Goal: Task Accomplishment & Management: Manage account settings

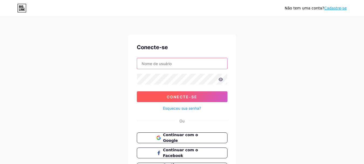
type input "fernandomusicoterapeuta@gmail.com"
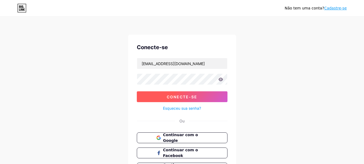
click at [176, 98] on font "Conecte-se" at bounding box center [182, 96] width 30 height 5
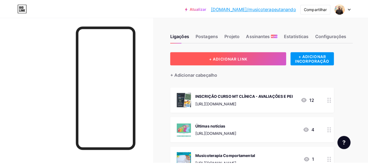
scroll to position [45, 0]
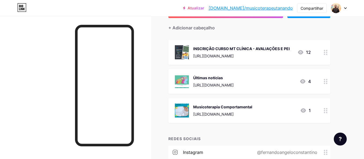
click at [272, 48] on font "INSCRIÇÃO CURSO MT CLÍNICA - AVALIAÇÕES E PEI" at bounding box center [241, 48] width 96 height 5
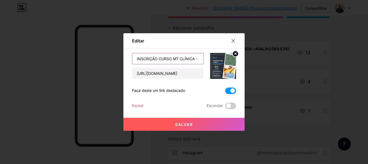
click at [185, 59] on input "INSCRIÇÃO CURSO MT CLÍNICA - AVALIAÇÕES E PEI" at bounding box center [167, 58] width 71 height 11
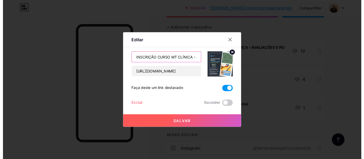
scroll to position [0, 0]
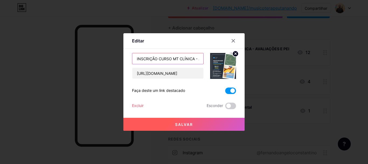
drag, startPoint x: 198, startPoint y: 58, endPoint x: 123, endPoint y: 57, distance: 74.1
click at [123, 57] on div "Editar Contente YouTube Reproduza vídeos do YouTube sem sair da sua página. ADI…" at bounding box center [183, 81] width 121 height 97
type input "I"
click at [232, 40] on icon at bounding box center [233, 41] width 4 height 4
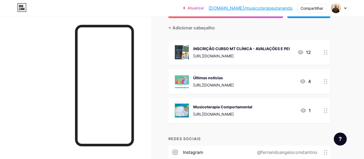
click at [265, 49] on font "INSCRIÇÃO CURSO MT CLÍNICA - AVALIAÇÕES E PEI" at bounding box center [241, 48] width 96 height 5
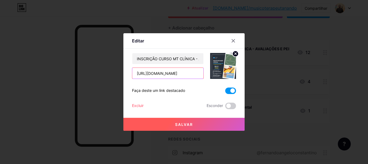
click at [162, 73] on input "https://forms.gle/RfEkyYj5R6Q9QfVp7" at bounding box center [167, 73] width 71 height 11
click at [184, 73] on input "https://forms.gle/RfEkyYj5R6Q9QfVp7" at bounding box center [167, 73] width 71 height 11
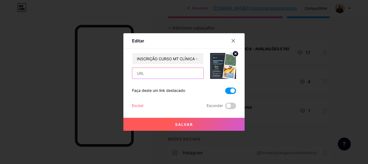
paste input "https://institutotea.com.br/"
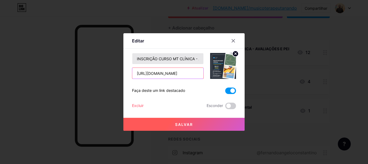
type input "https://institutotea.com.br/"
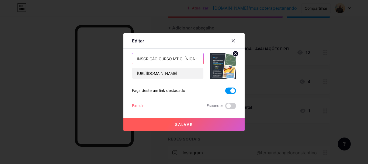
click at [167, 55] on input "INSCRIÇÃO CURSO MT CLÍNICA - AVALIAÇÕES E PEI" at bounding box center [167, 58] width 71 height 11
type input "INSTITUTO TEA"
click at [190, 123] on font "Salvar" at bounding box center [184, 124] width 18 height 5
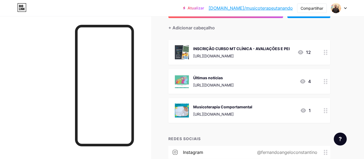
click at [199, 48] on font "INSCRIÇÃO CURSO MT CLÍNICA - AVALIAÇÕES E PEI" at bounding box center [241, 48] width 96 height 5
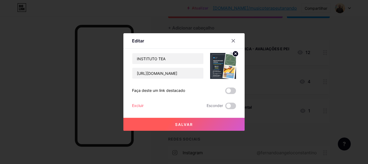
click at [234, 52] on circle at bounding box center [236, 54] width 6 height 6
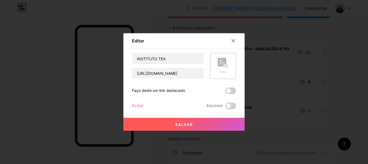
click at [221, 64] on rect at bounding box center [222, 62] width 9 height 9
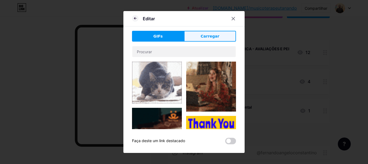
click at [211, 36] on font "Carregar" at bounding box center [210, 36] width 19 height 4
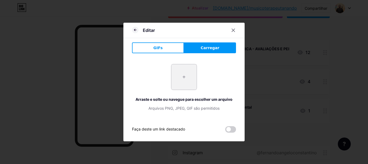
click at [183, 77] on input "file" at bounding box center [183, 76] width 25 height 25
type input "C:\fakepath\LOGO ITEA.jpg"
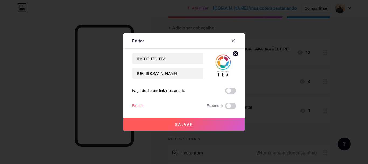
click at [204, 121] on button "Salvar" at bounding box center [183, 124] width 121 height 13
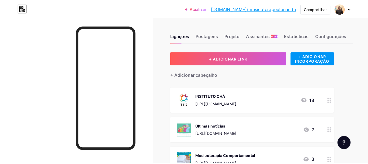
scroll to position [45, 0]
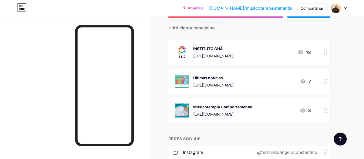
click at [227, 80] on div "Últimas notícias" at bounding box center [213, 78] width 40 height 6
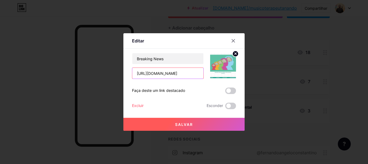
click at [160, 73] on input "[URL][DOMAIN_NAME]" at bounding box center [167, 73] width 71 height 11
paste input "https://www.instagram.com/centromedicosalutte/"
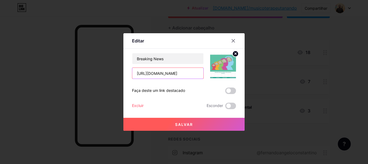
scroll to position [0, 26]
type input "[URL][DOMAIN_NAME]"
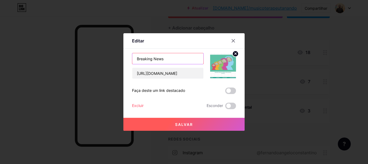
scroll to position [0, 0]
click at [168, 60] on input "Breaking News" at bounding box center [167, 58] width 71 height 11
drag, startPoint x: 168, startPoint y: 60, endPoint x: 123, endPoint y: 54, distance: 45.4
click at [123, 54] on div "Editar Contente YouTube Reproduza vídeos do YouTube sem sair da sua página. ADI…" at bounding box center [183, 81] width 121 height 97
type input "SALUTTE TERAPIAS - PIÇARRAS"
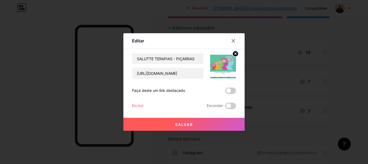
click at [234, 55] on circle at bounding box center [236, 54] width 6 height 6
click at [221, 57] on div "Foto" at bounding box center [223, 66] width 26 height 26
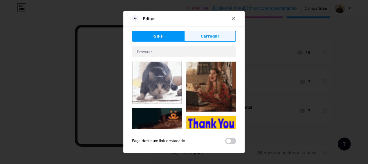
click at [208, 37] on font "Carregar" at bounding box center [210, 36] width 19 height 4
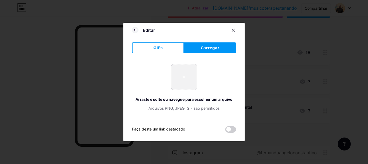
click at [181, 77] on input "file" at bounding box center [183, 76] width 25 height 25
type input "C:\fakepath\SALUTTE.jpg"
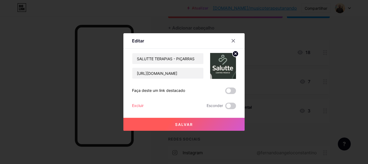
click at [188, 120] on button "Salvar" at bounding box center [183, 124] width 121 height 13
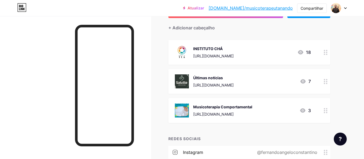
click at [229, 52] on div "INSTITUTO CHÁ https://institutotea.com.br/" at bounding box center [213, 52] width 40 height 14
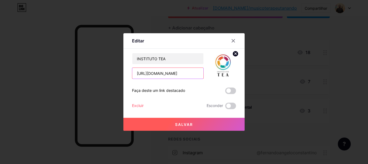
click at [186, 74] on input "https://institutotea.com.br/" at bounding box center [167, 73] width 71 height 11
drag, startPoint x: 190, startPoint y: 73, endPoint x: 124, endPoint y: 68, distance: 66.5
click at [124, 68] on div "Editar Contente YouTube Reproduza vídeos do YouTube sem sair da sua página. ADI…" at bounding box center [183, 81] width 121 height 97
paste input "www.instagram.com/institutoteaoficial"
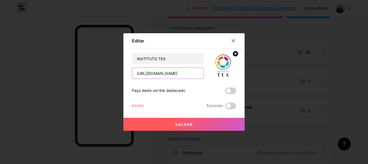
type input "[URL][DOMAIN_NAME]"
click at [188, 125] on font "Salvar" at bounding box center [184, 124] width 18 height 5
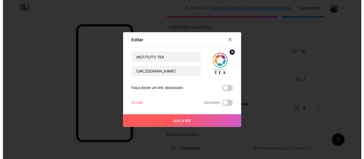
scroll to position [0, 0]
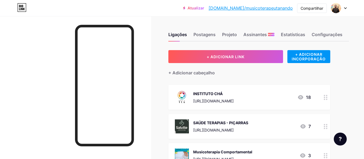
click at [275, 93] on div "INSTITUTO CHÁ https://www.instagram.com/institutoteaoficial/ 18" at bounding box center [243, 97] width 136 height 14
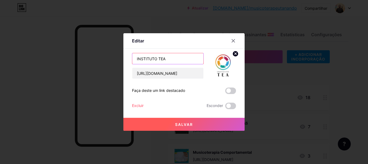
click at [181, 60] on input "INSTITUTO TEA" at bounding box center [167, 58] width 71 height 11
type input "INSTITUTO TEA - [GEOGRAPHIC_DATA]"
click at [178, 124] on font "Salvar" at bounding box center [184, 124] width 18 height 5
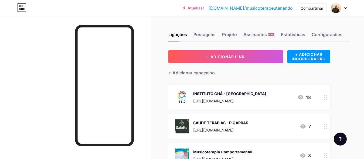
click at [223, 93] on font "INSTITUTO CHÁ - [GEOGRAPHIC_DATA]" at bounding box center [229, 93] width 73 height 5
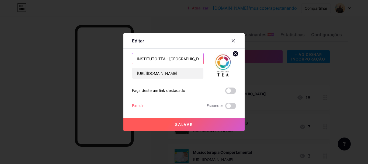
click at [161, 60] on input "INSTITUTO TEA - [GEOGRAPHIC_DATA]" at bounding box center [167, 58] width 71 height 11
click at [184, 123] on font "Salvar" at bounding box center [184, 124] width 18 height 5
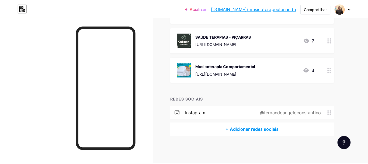
scroll to position [43, 0]
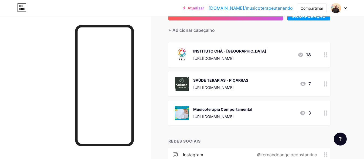
click at [251, 108] on font "Musicoterapia Comportamental" at bounding box center [222, 109] width 59 height 5
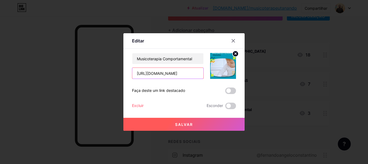
click at [180, 73] on input "https://www.instagram.com/reel/CvsYm0qp49w/?igsh=NHlpb255YmF3bDI=" at bounding box center [167, 73] width 71 height 11
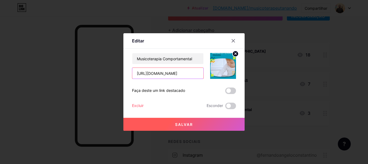
paste input "crazygames.com.br/jogos/the-most-addicting-sheep-game"
type input "[URL][DOMAIN_NAME]"
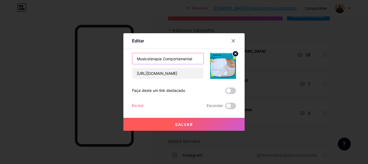
click at [181, 58] on input "Musicoterapia Comportamental" at bounding box center [167, 58] width 71 height 11
drag, startPoint x: 184, startPoint y: 55, endPoint x: 125, endPoint y: 57, distance: 59.4
click at [125, 57] on div "Editar Contente YouTube Reproduza vídeos do YouTube sem sair da sua página. ADI…" at bounding box center [183, 81] width 121 height 97
drag, startPoint x: 184, startPoint y: 58, endPoint x: 167, endPoint y: 58, distance: 17.2
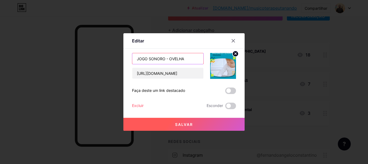
click at [167, 58] on input "JOGO SONORO - OVELHA" at bounding box center [167, 58] width 71 height 11
type input "JOGO SONORO - ATENÇÃO E FOCO"
click at [207, 123] on button "Salvar" at bounding box center [183, 124] width 121 height 13
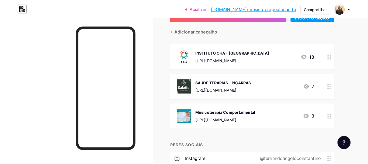
scroll to position [0, 0]
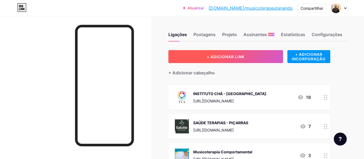
click at [255, 56] on button "+ ADICIONAR LINK" at bounding box center [225, 56] width 115 height 13
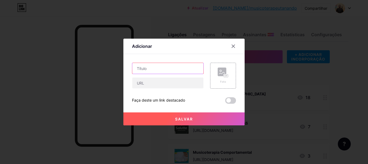
click at [155, 67] on input "text" at bounding box center [167, 68] width 71 height 11
type input "JOGO SONORO - PERCEPÇÃO AUDITIVA"
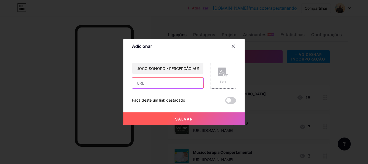
click at [170, 80] on input "text" at bounding box center [167, 82] width 71 height 11
paste input "[URL][DOMAIN_NAME]"
type input "[URL][DOMAIN_NAME]"
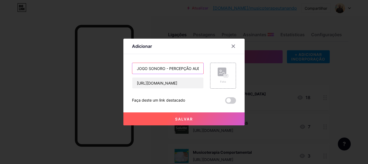
click at [167, 68] on input "JOGO SONORO - PERCEPÇÃO AUDITIVA" at bounding box center [167, 68] width 71 height 11
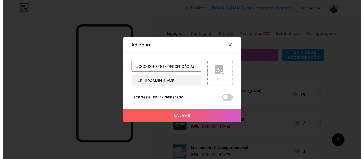
scroll to position [0, 0]
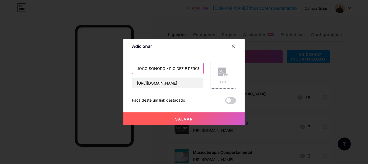
type input "JOGO SONORO - RIGIDEZ E PERCEPÇÃO AUDITIVA"
click at [220, 75] on rect at bounding box center [222, 71] width 9 height 9
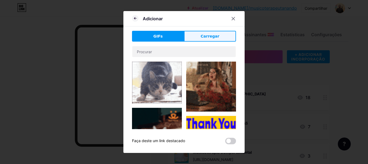
click at [222, 37] on button "Carregar" at bounding box center [210, 36] width 52 height 11
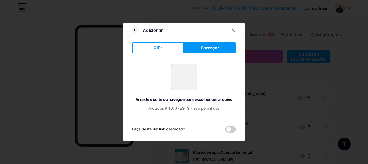
click at [183, 75] on input "file" at bounding box center [183, 76] width 25 height 25
type input "C:\fakepath\BLOB OPERA.jpg"
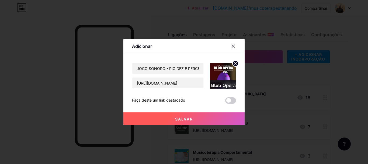
click at [177, 122] on button "Salvar" at bounding box center [183, 118] width 121 height 13
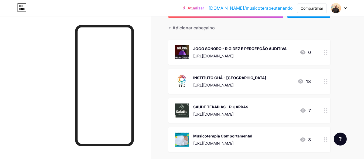
scroll to position [90, 0]
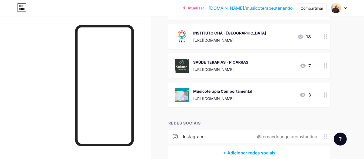
click at [252, 91] on div "Musicoterapia Comportamental" at bounding box center [222, 91] width 59 height 6
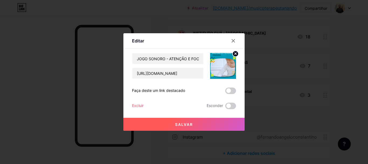
click at [235, 53] on circle at bounding box center [236, 54] width 6 height 6
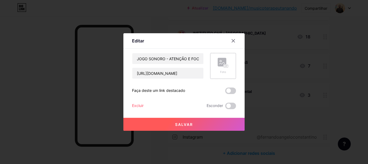
click at [218, 69] on div "Foto" at bounding box center [223, 66] width 11 height 16
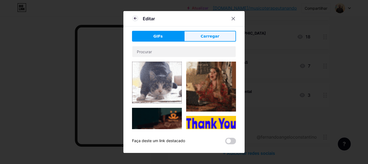
click at [215, 38] on font "Carregar" at bounding box center [210, 36] width 19 height 4
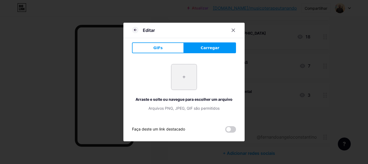
click at [174, 78] on input "file" at bounding box center [183, 76] width 25 height 25
type input "C:\fakepath\OVELHA.jpg"
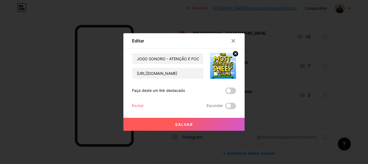
click at [196, 127] on button "Salvar" at bounding box center [183, 124] width 121 height 13
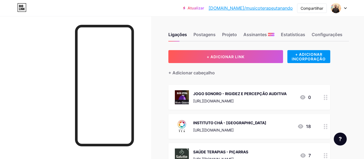
scroll to position [45, 0]
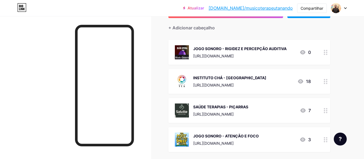
drag, startPoint x: 231, startPoint y: 48, endPoint x: 275, endPoint y: 86, distance: 57.7
click at [229, 120] on span "JOGO SONORO - RIGIDEZ E PERCEPÇÃO AUDITIVA [URL][DOMAIN_NAME] 0 INSTITUTO CHÁ -…" at bounding box center [249, 96] width 162 height 112
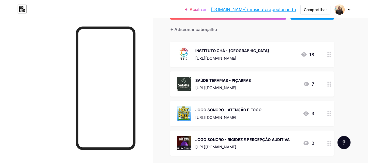
scroll to position [0, 0]
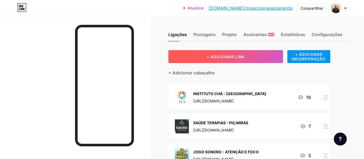
click at [219, 56] on font "+ ADICIONAR LINK" at bounding box center [225, 56] width 38 height 5
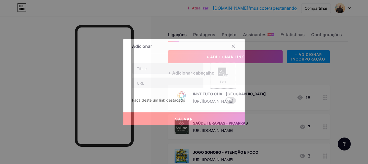
click at [218, 74] on rect at bounding box center [222, 71] width 9 height 9
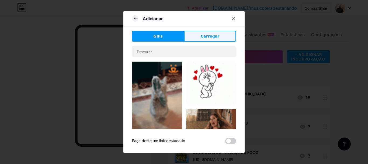
click at [202, 35] on font "Carregar" at bounding box center [210, 36] width 19 height 4
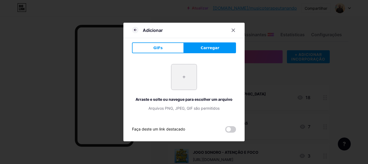
click at [174, 82] on input "file" at bounding box center [183, 76] width 25 height 25
type input "C:\fakepath\HORSES SINGING.jpg"
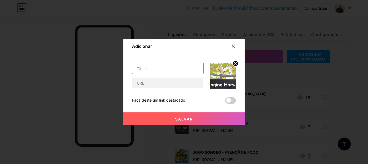
click at [161, 68] on input "text" at bounding box center [167, 68] width 71 height 11
type input "J"
type input "V"
click at [156, 70] on input "JOGO CANTO - CAVALOS CANTORES" at bounding box center [167, 68] width 71 height 11
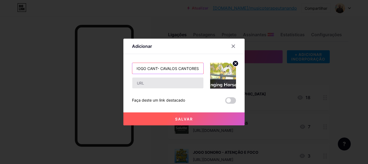
scroll to position [0, 0]
type input "JOGO - CAVALOS CANTORES"
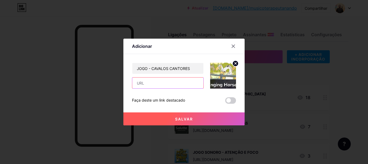
click at [153, 81] on input "text" at bounding box center [167, 82] width 71 height 11
paste input "[URL][DOMAIN_NAME]"
type input "[URL][DOMAIN_NAME]"
click at [167, 114] on button "Salvar" at bounding box center [183, 118] width 121 height 13
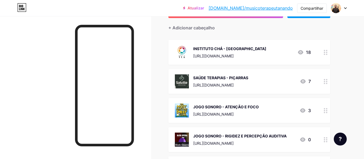
scroll to position [0, 0]
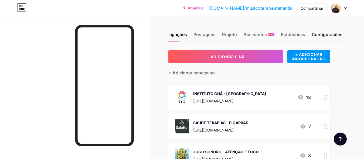
click at [312, 35] on font "Configurações" at bounding box center [326, 34] width 31 height 5
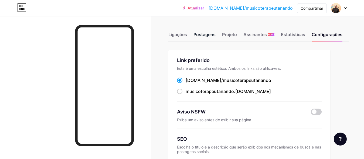
click at [203, 33] on font "Postagens" at bounding box center [204, 34] width 22 height 5
click at [230, 34] on font "Projeto" at bounding box center [229, 34] width 15 height 5
click at [296, 34] on font "Estatísticas" at bounding box center [293, 34] width 24 height 5
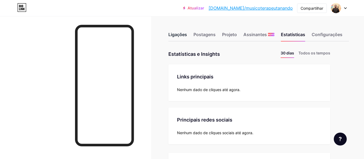
click at [183, 32] on font "Ligações" at bounding box center [177, 34] width 19 height 5
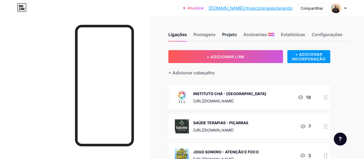
click at [231, 33] on font "Projeto" at bounding box center [229, 34] width 15 height 5
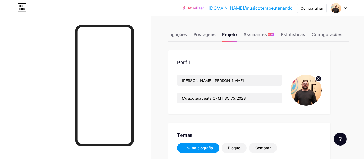
scroll to position [45, 0]
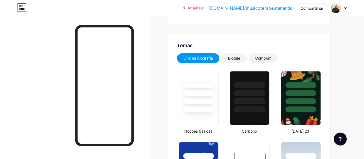
type input "#00574a"
type input "#000000"
type input "#ffffff"
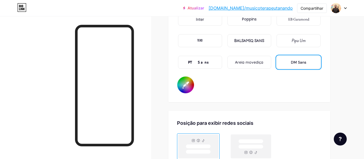
scroll to position [926, 0]
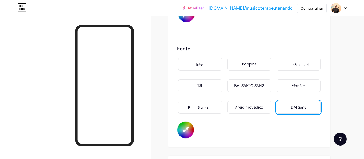
click at [203, 103] on div "PT Sans" at bounding box center [200, 107] width 44 height 13
type input "#00574a"
type input "#000000"
type input "#ffffff"
type input "#00574a"
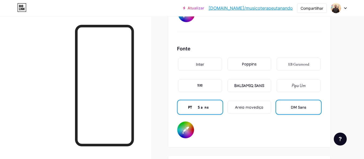
type input "#000000"
type input "#ffffff"
type input "#00574a"
type input "#000000"
type input "#ffffff"
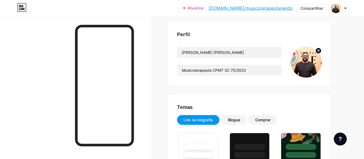
scroll to position [73, 0]
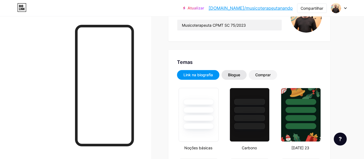
click at [239, 76] on font "Blogue" at bounding box center [234, 74] width 12 height 5
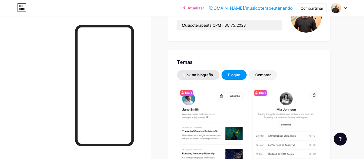
click at [195, 76] on font "Link na biografia" at bounding box center [197, 74] width 29 height 5
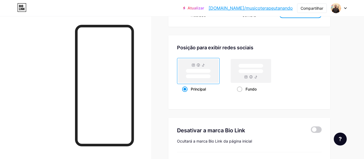
scroll to position [747, 0]
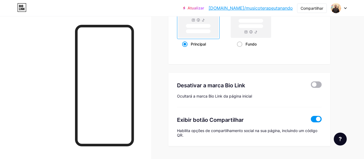
click at [316, 84] on span at bounding box center [315, 84] width 11 height 6
click at [310, 86] on input "checkbox" at bounding box center [310, 86] width 0 height 0
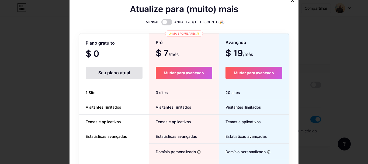
click at [291, 2] on icon at bounding box center [293, 0] width 4 height 4
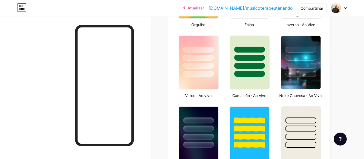
scroll to position [87, 0]
